Goal: Information Seeking & Learning: Learn about a topic

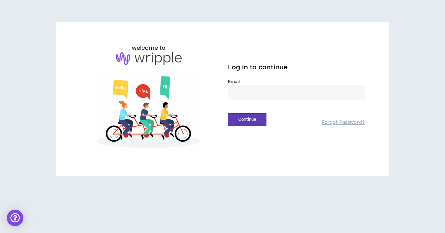
click at [242, 94] on input "email" at bounding box center [296, 92] width 137 height 15
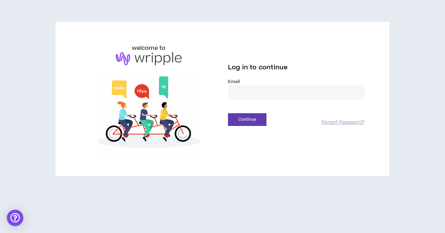
type input "**********"
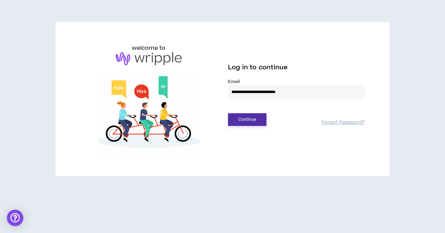
click at [257, 117] on button "Continue" at bounding box center [247, 119] width 38 height 13
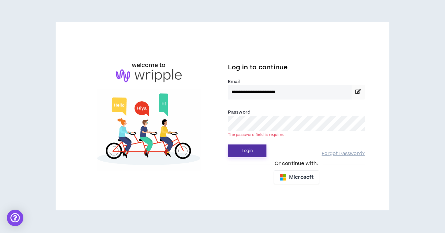
click at [250, 147] on button "Login" at bounding box center [247, 151] width 38 height 13
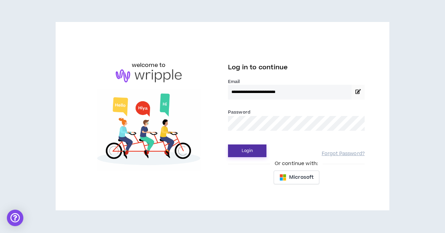
click at [256, 148] on button "Login" at bounding box center [247, 151] width 38 height 13
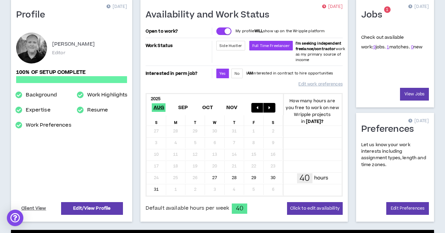
scroll to position [36, 0]
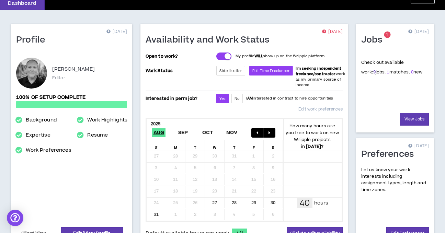
click at [373, 73] on link "9" at bounding box center [374, 72] width 2 height 6
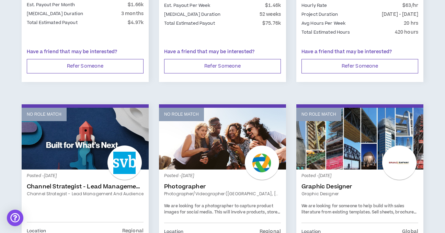
scroll to position [159, 0]
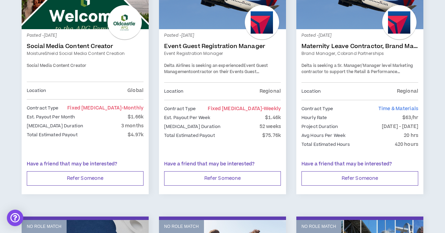
click at [319, 44] on link "Maternity Leave Contractor, Brand Marketing Manager (Cobrand Partnerships)" at bounding box center [360, 46] width 117 height 7
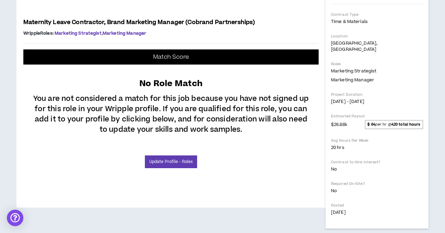
scroll to position [215, 0]
